Goal: Check status

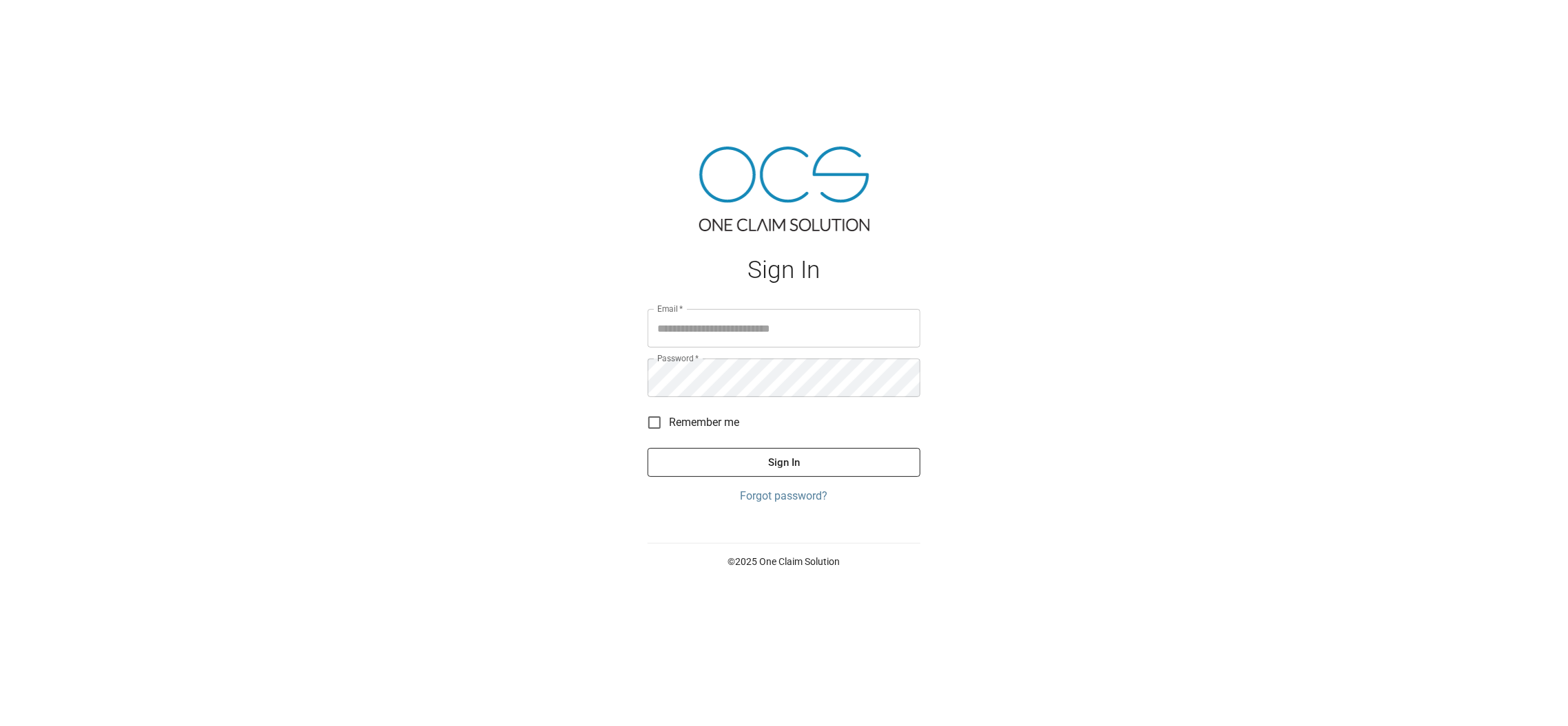
type input "**********"
click at [771, 467] on button "Sign In" at bounding box center [784, 462] width 273 height 29
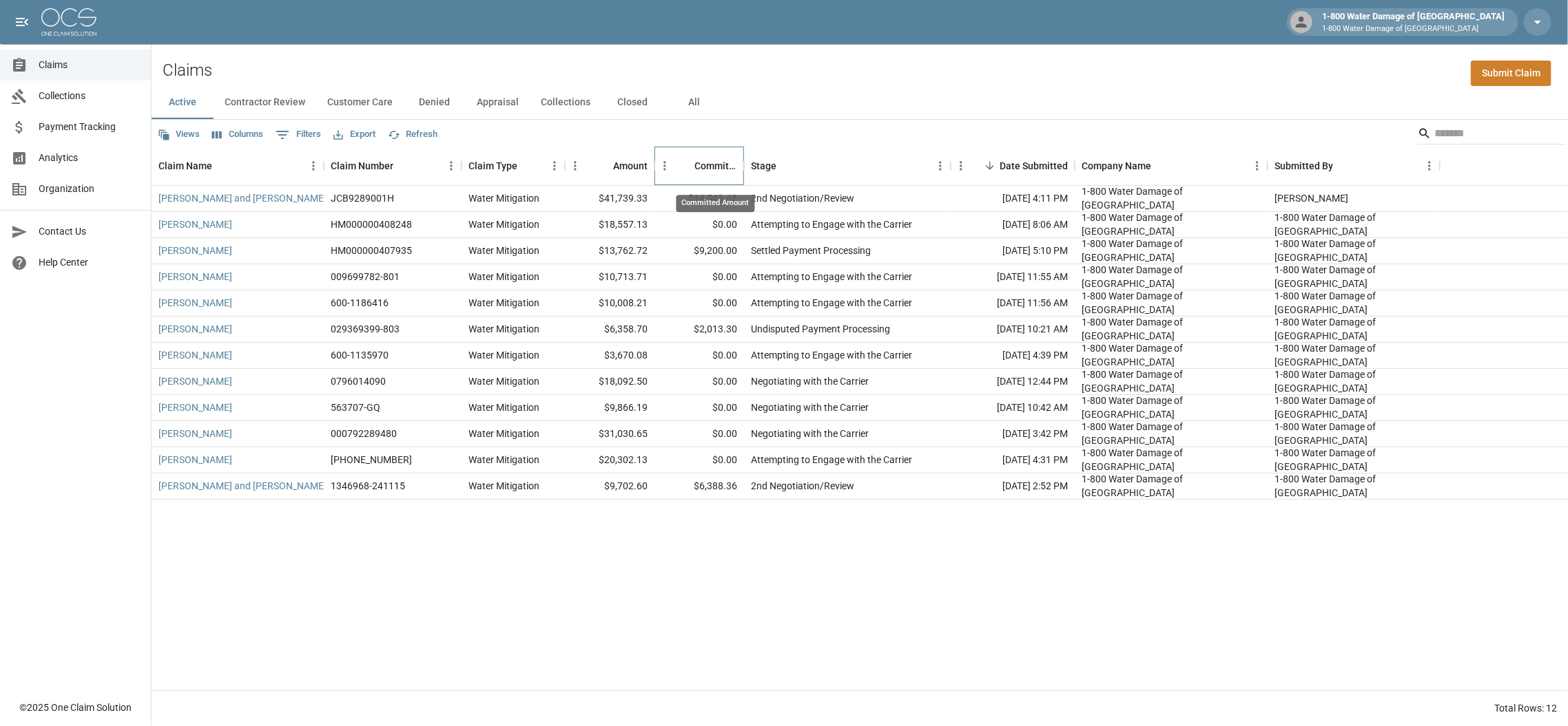
click at [701, 164] on div "Committed Amount" at bounding box center [716, 166] width 43 height 39
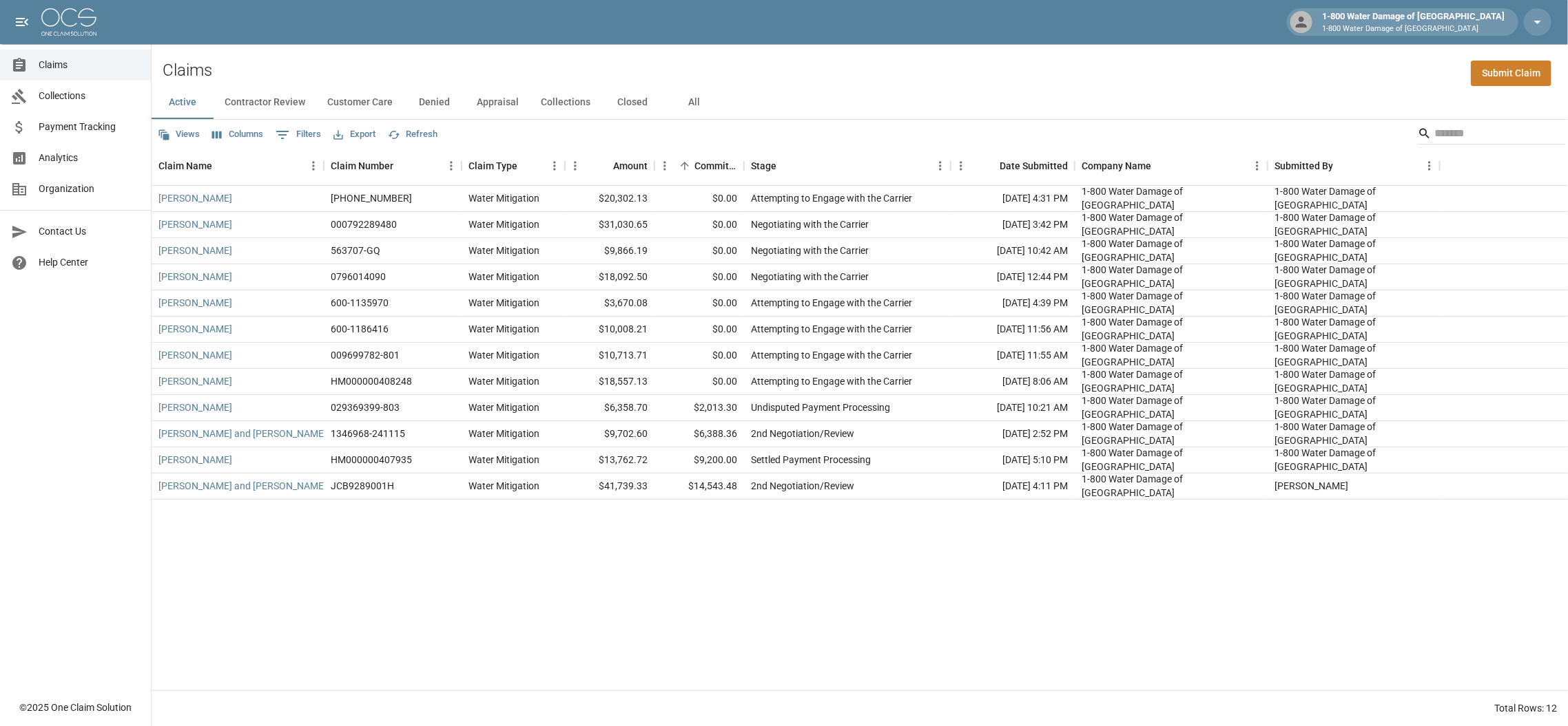
click at [359, 105] on button "Customer Care" at bounding box center [360, 103] width 88 height 33
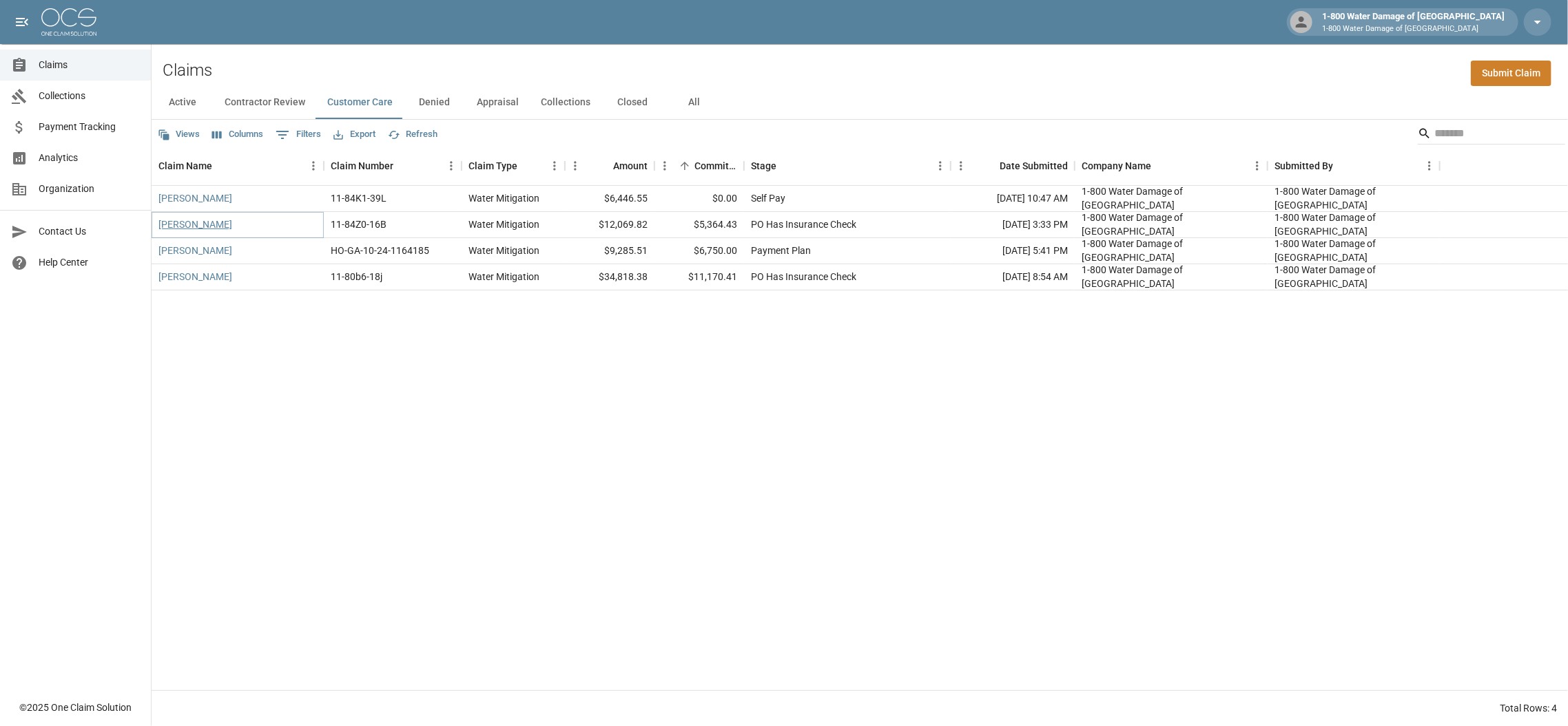
click at [183, 226] on link "[PERSON_NAME]" at bounding box center [195, 225] width 74 height 14
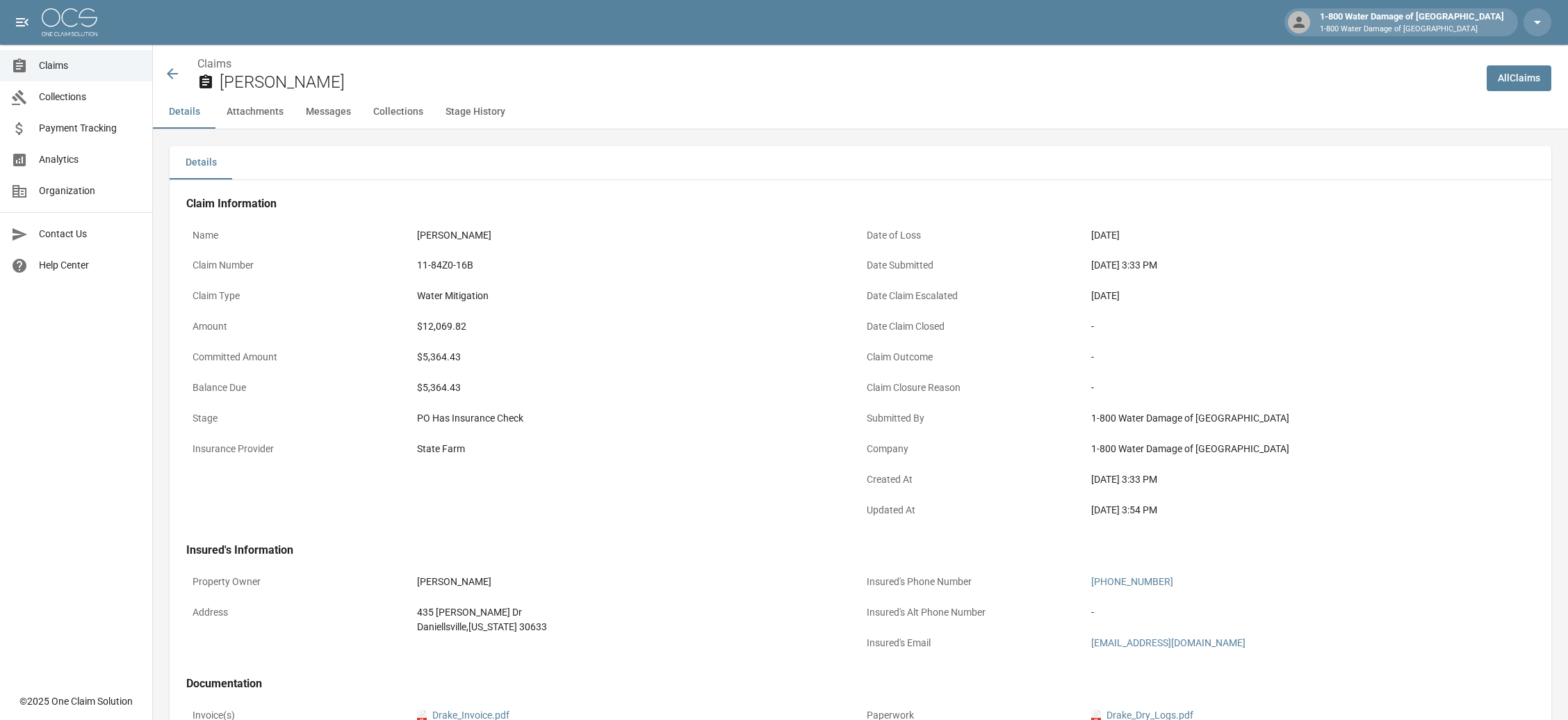
click at [178, 76] on icon at bounding box center [172, 74] width 17 height 17
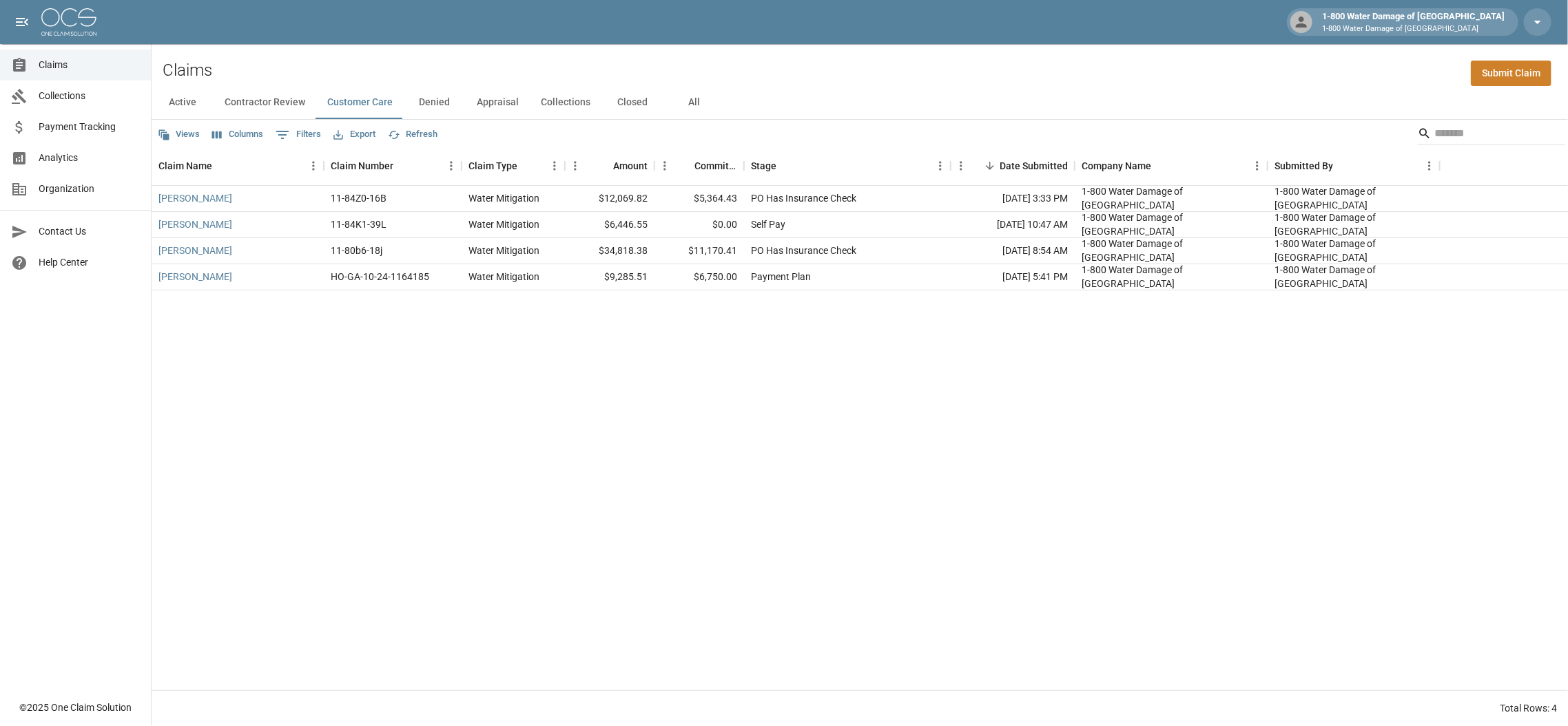
click at [425, 102] on button "Denied" at bounding box center [434, 103] width 62 height 33
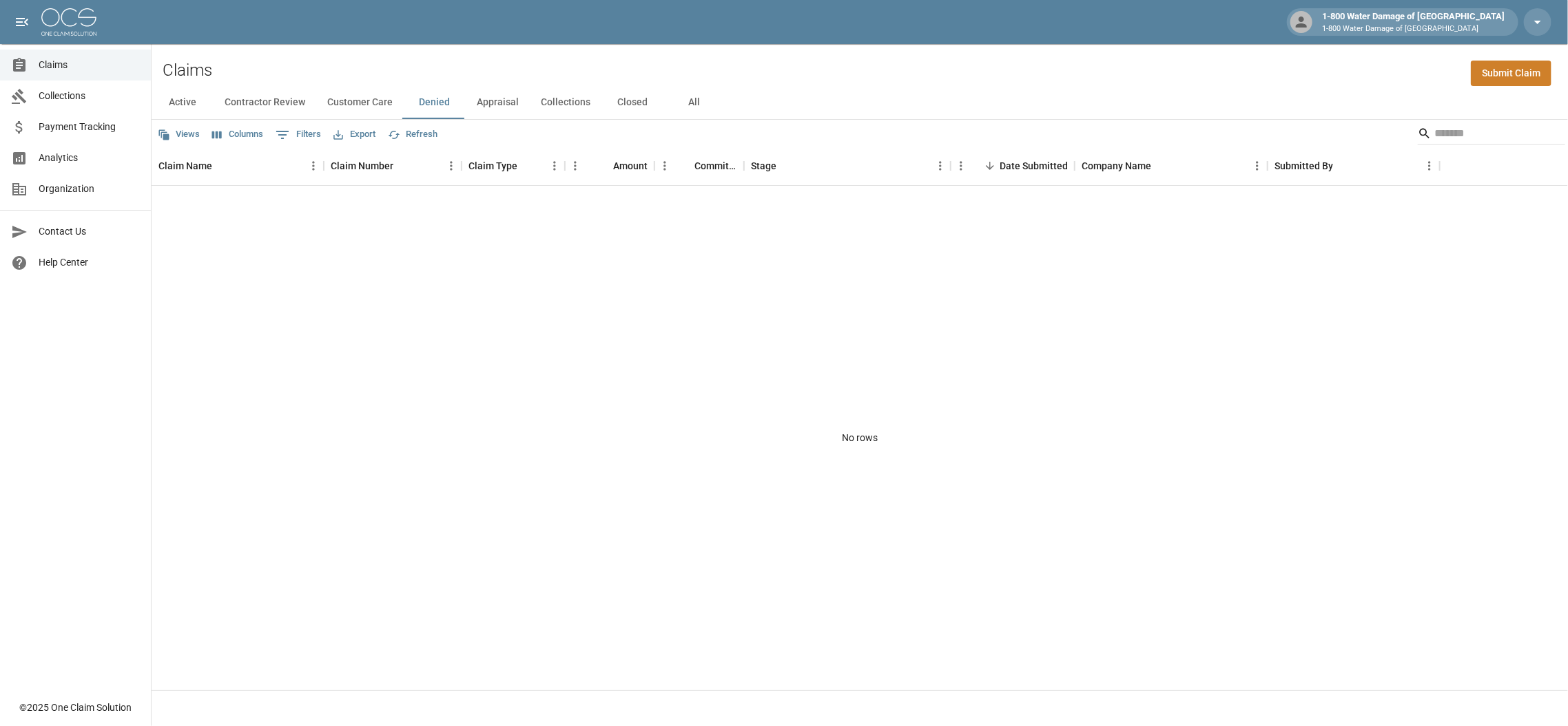
click at [493, 102] on button "Appraisal" at bounding box center [498, 103] width 64 height 33
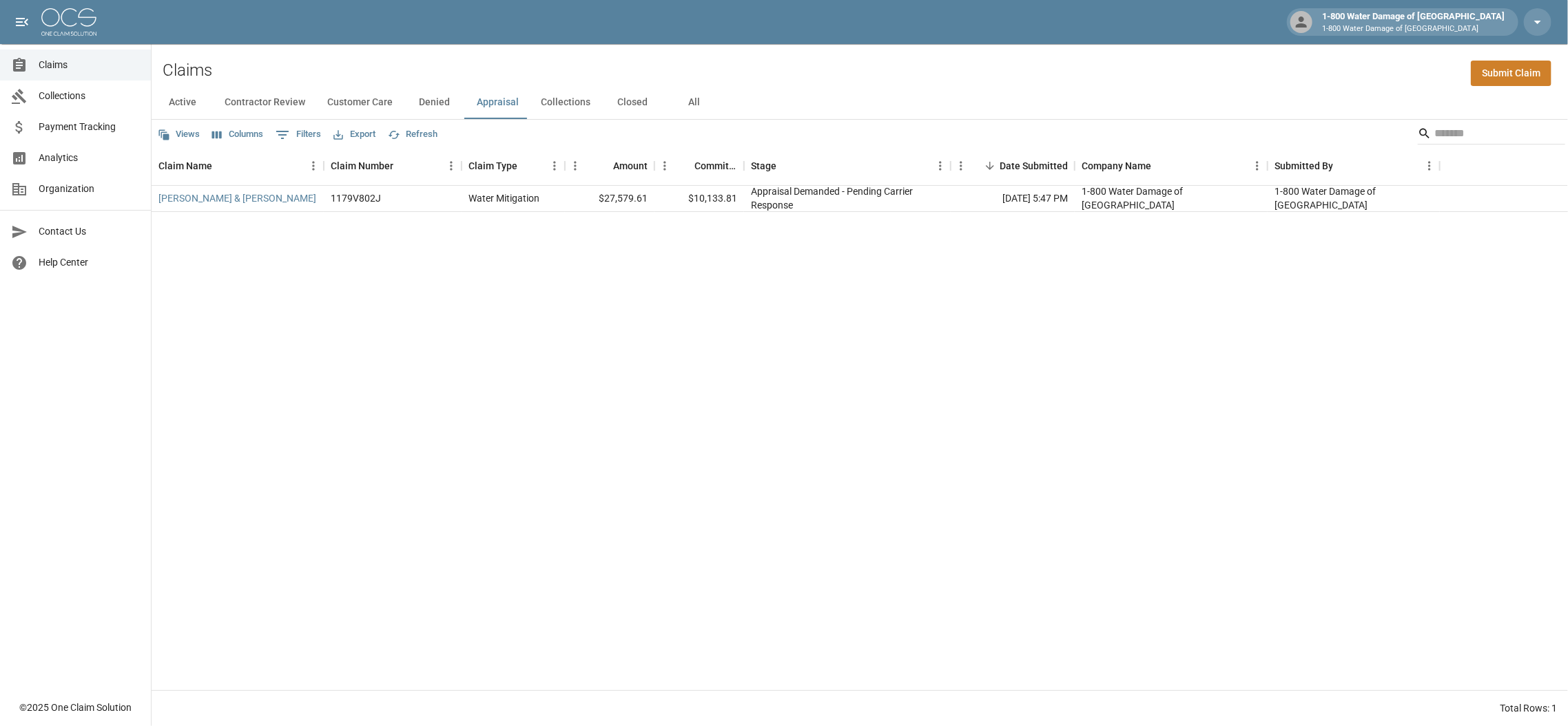
click at [193, 100] on button "Active" at bounding box center [182, 103] width 62 height 33
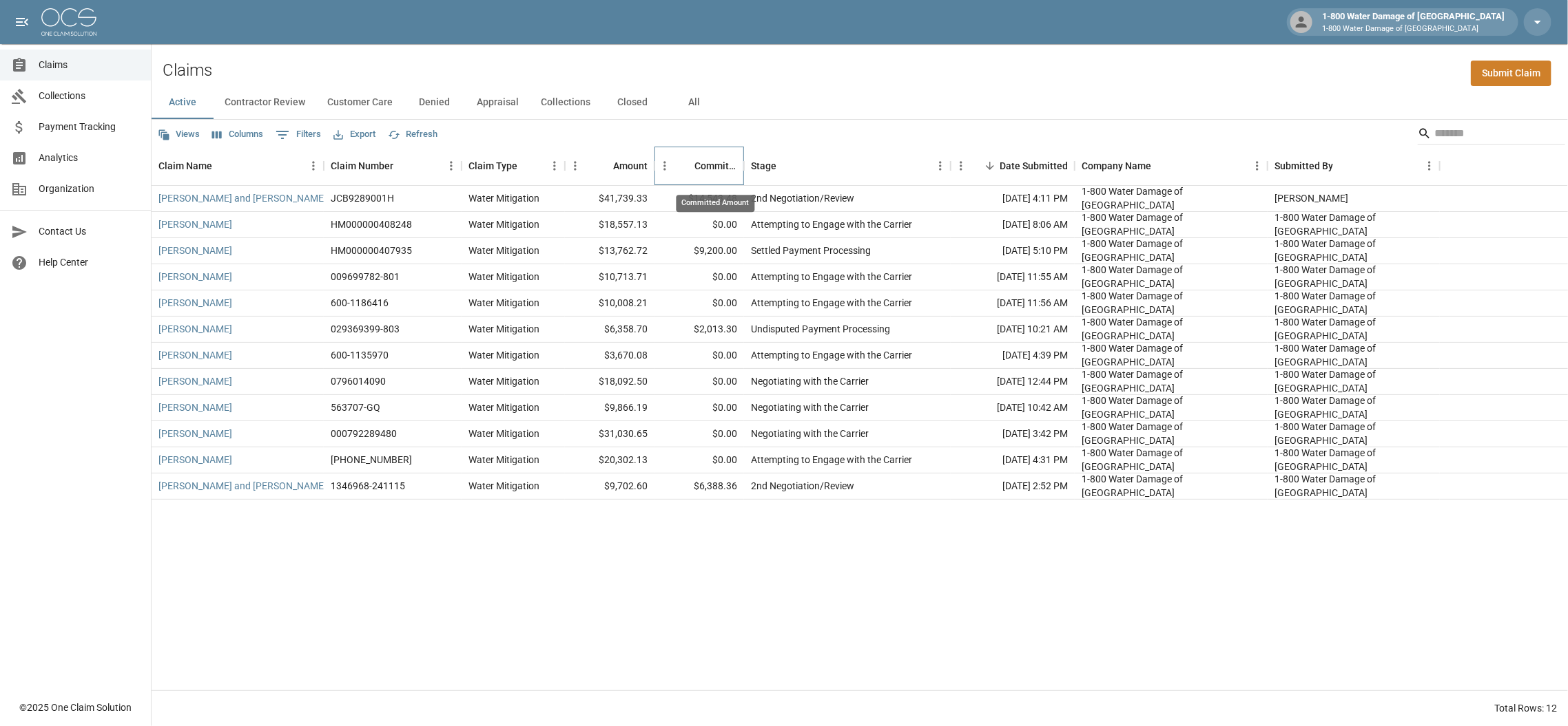
click at [697, 169] on div "Committed Amount" at bounding box center [716, 166] width 43 height 39
